Goal: Use online tool/utility: Utilize a website feature to perform a specific function

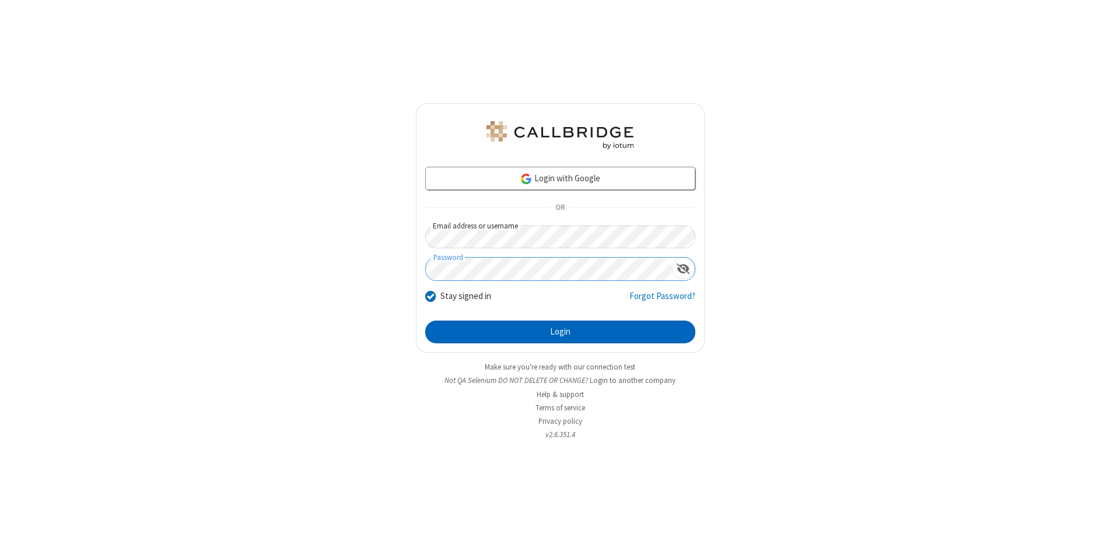
click at [560, 333] on button "Login" at bounding box center [560, 332] width 270 height 23
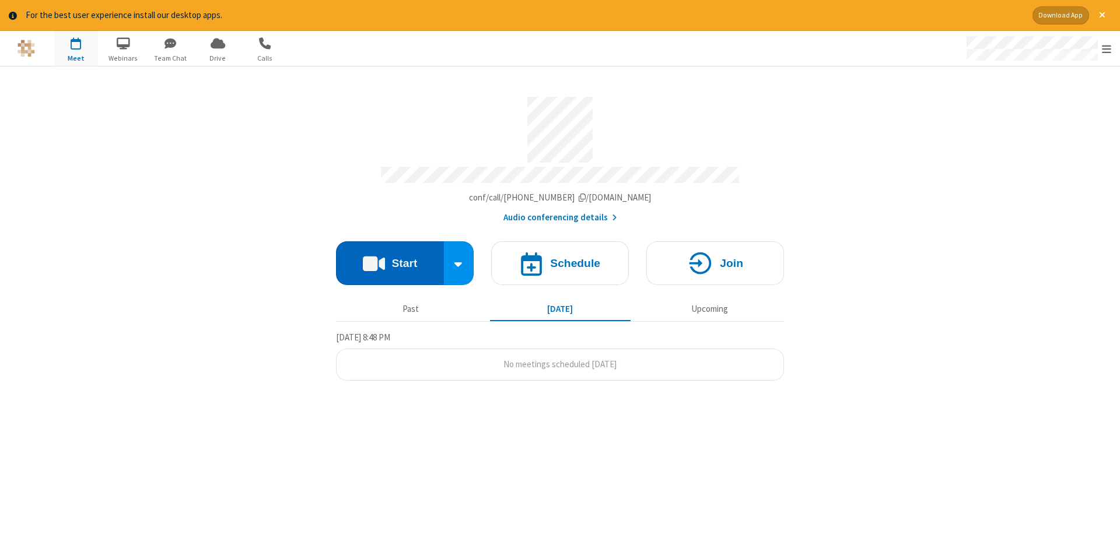
click at [390, 259] on button "Start" at bounding box center [390, 264] width 108 height 44
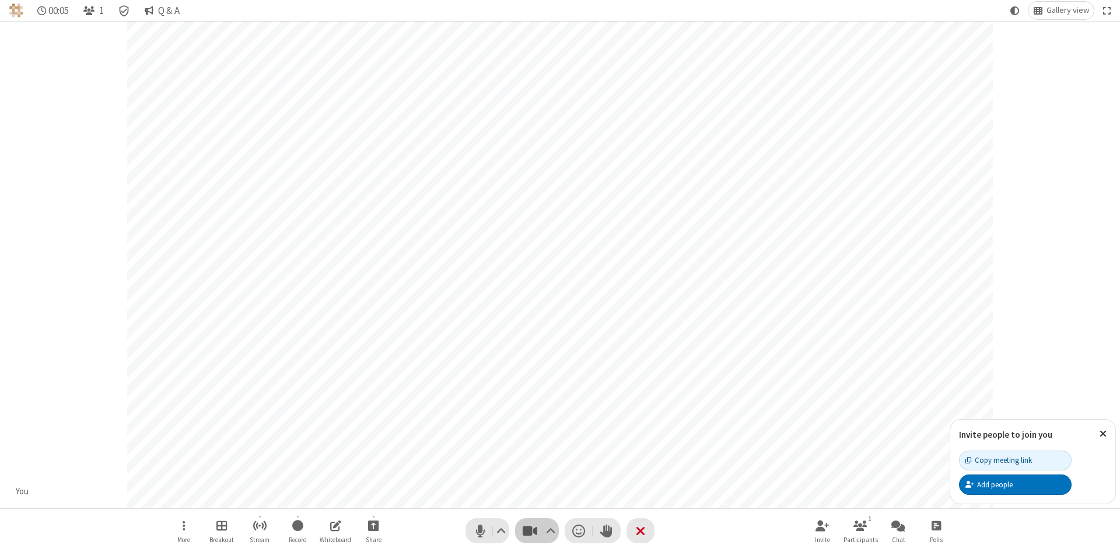
click at [530, 531] on span "Stop video (Alt+V)" at bounding box center [530, 531] width 18 height 17
click at [530, 531] on span "Start video (Alt+V)" at bounding box center [530, 531] width 18 height 17
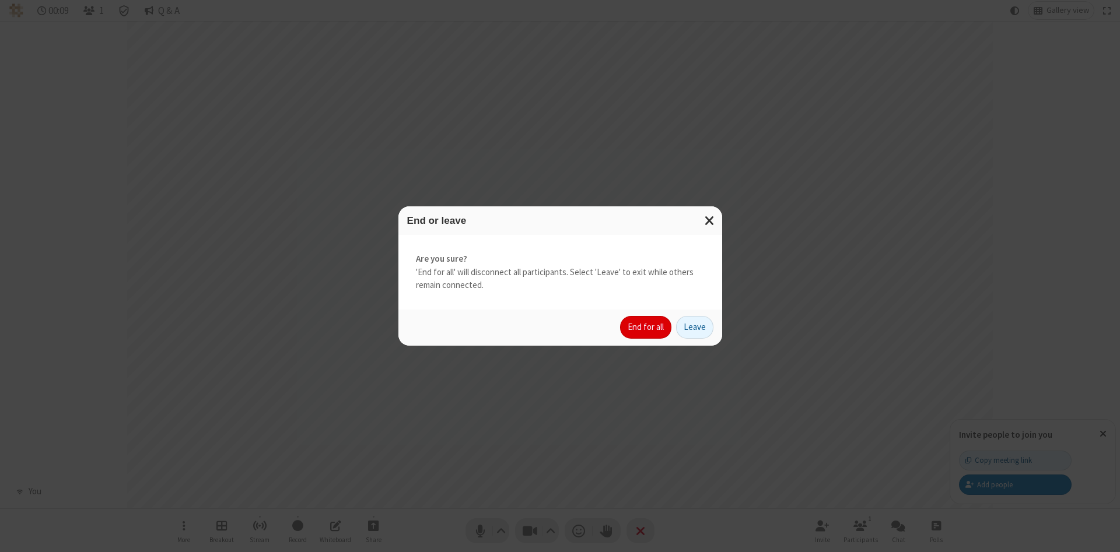
click at [646, 327] on button "End for all" at bounding box center [645, 327] width 51 height 23
